Goal: Check status

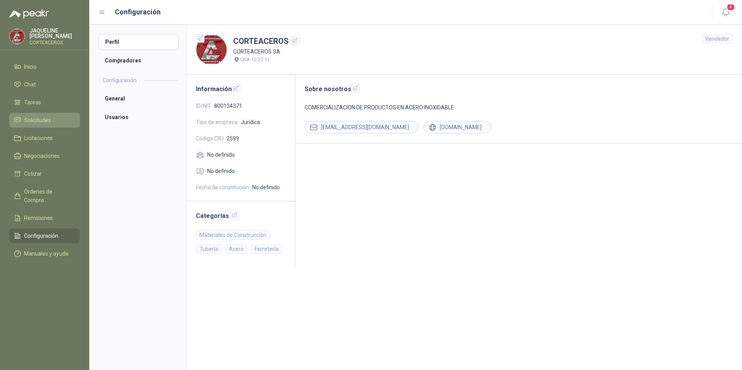
click at [62, 123] on li "Solicitudes" at bounding box center [44, 120] width 61 height 9
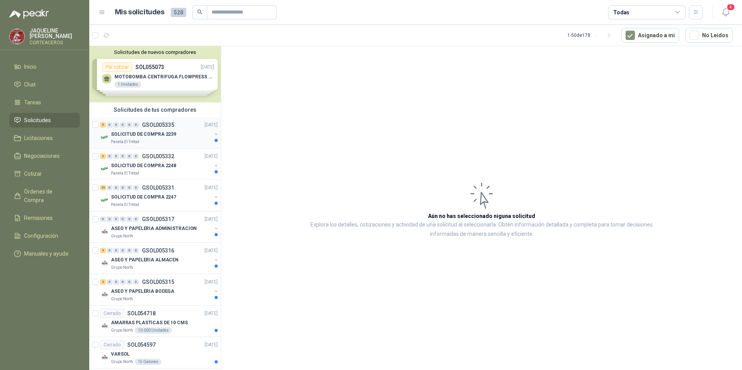
click at [158, 137] on p "SOLICITUD DE COMPRA 2239" at bounding box center [143, 134] width 65 height 7
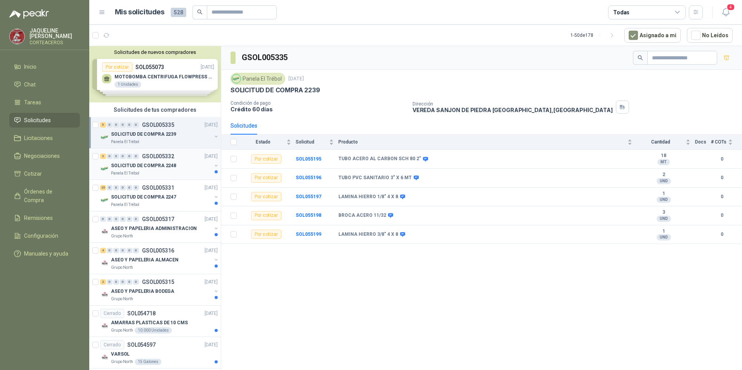
click at [148, 163] on p "SOLICITUD DE COMPRA 2248" at bounding box center [143, 165] width 65 height 7
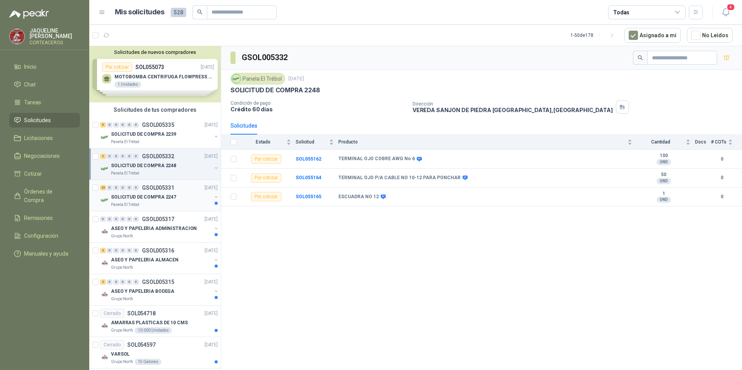
click at [171, 199] on p "SOLICITUD DE COMPRA 2247" at bounding box center [143, 197] width 65 height 7
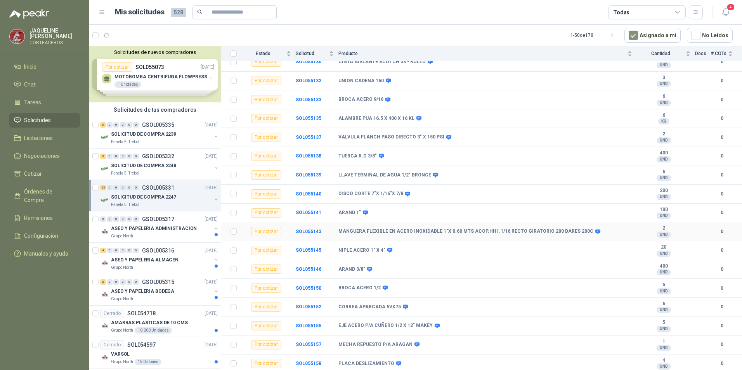
scroll to position [248, 0]
